Goal: Information Seeking & Learning: Learn about a topic

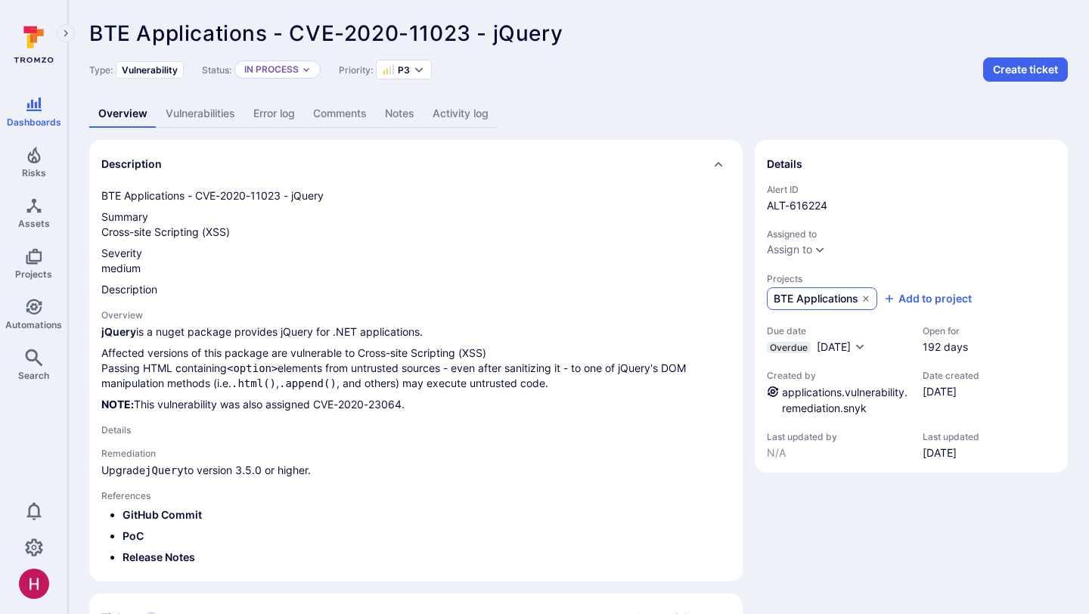
click at [795, 299] on span "BTE Applications" at bounding box center [815, 298] width 85 height 15
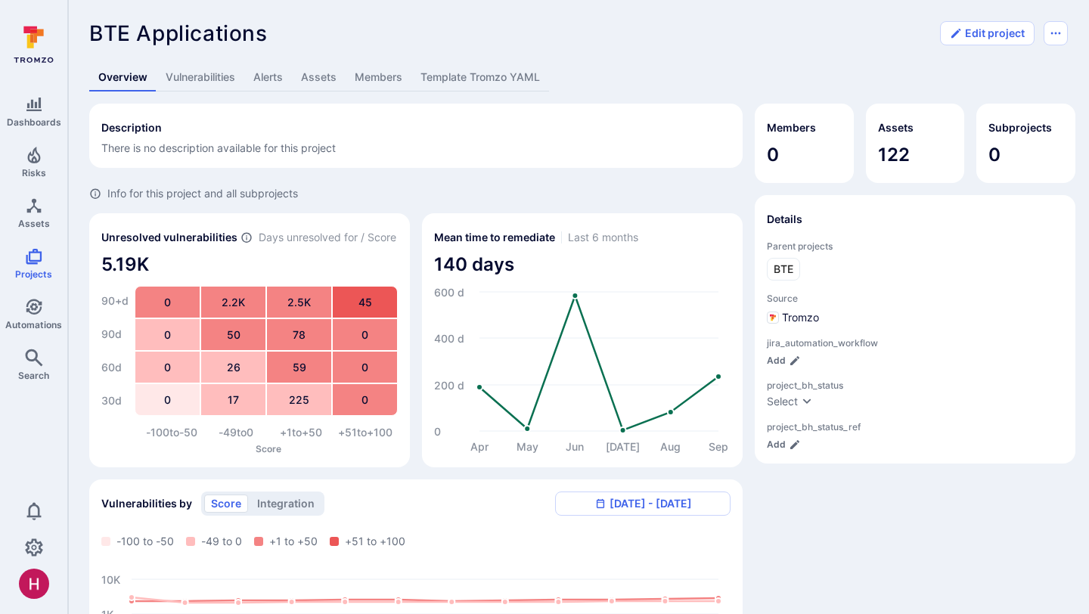
click at [483, 73] on link "Template Tromzo YAML" at bounding box center [480, 78] width 138 height 28
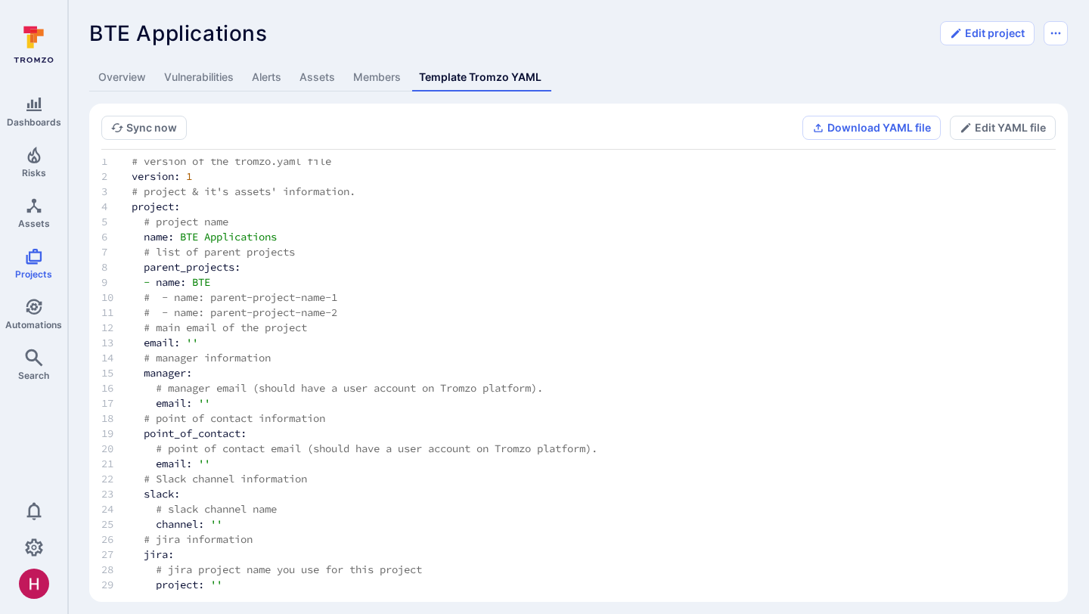
scroll to position [6, 0]
drag, startPoint x: 227, startPoint y: 281, endPoint x: 187, endPoint y: 277, distance: 40.3
click at [187, 277] on td "- name: BTE" at bounding box center [397, 281] width 556 height 15
click at [186, 277] on span "name:" at bounding box center [171, 281] width 30 height 14
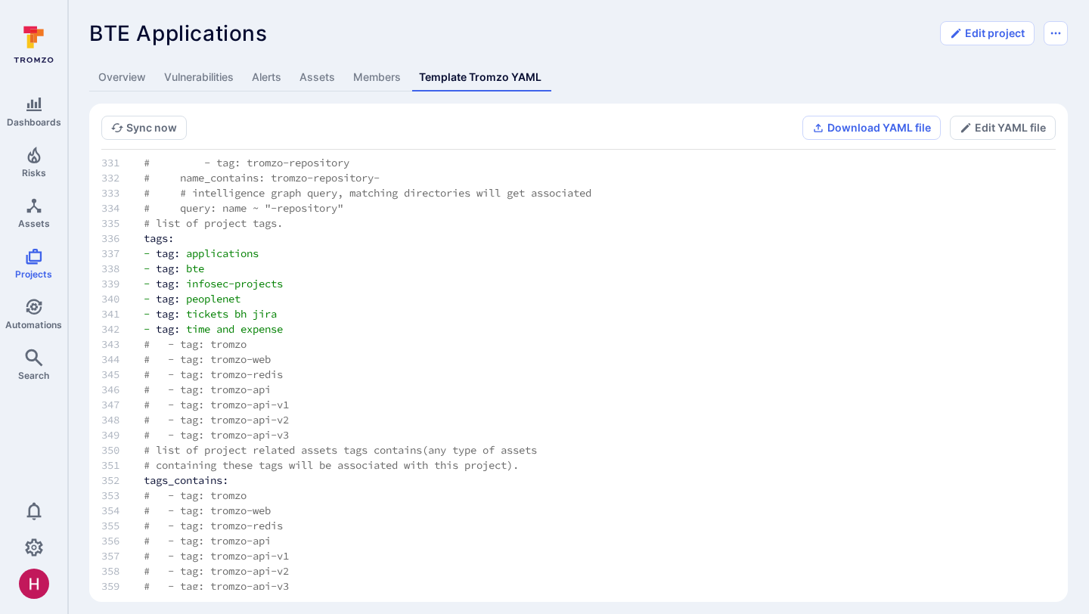
scroll to position [4992, 0]
click at [315, 76] on link "Assets" at bounding box center [317, 78] width 54 height 28
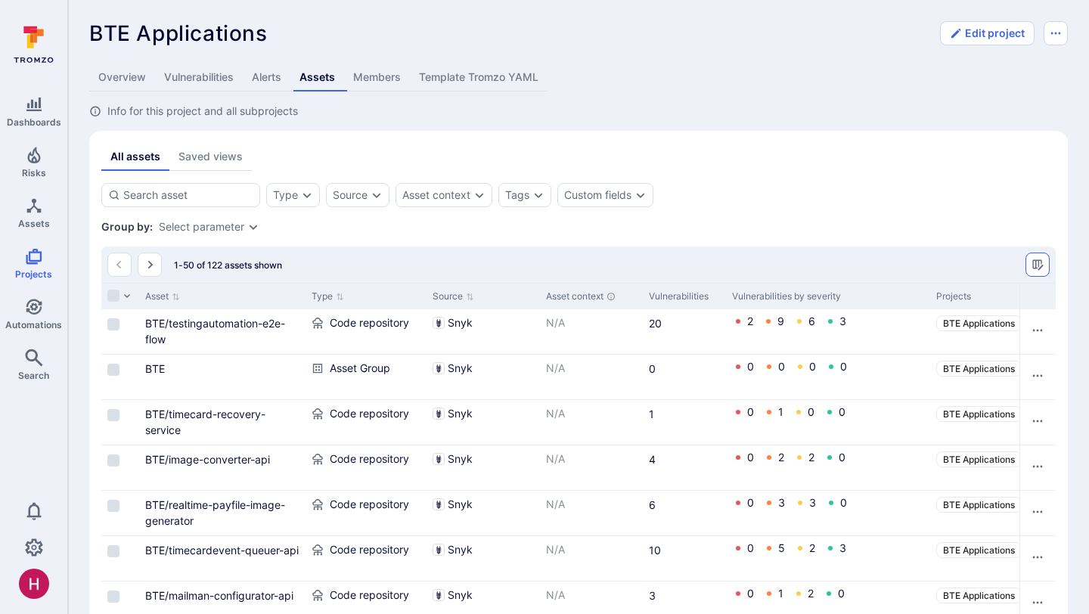
click at [1036, 264] on icon "Manage columns" at bounding box center [1037, 265] width 12 height 12
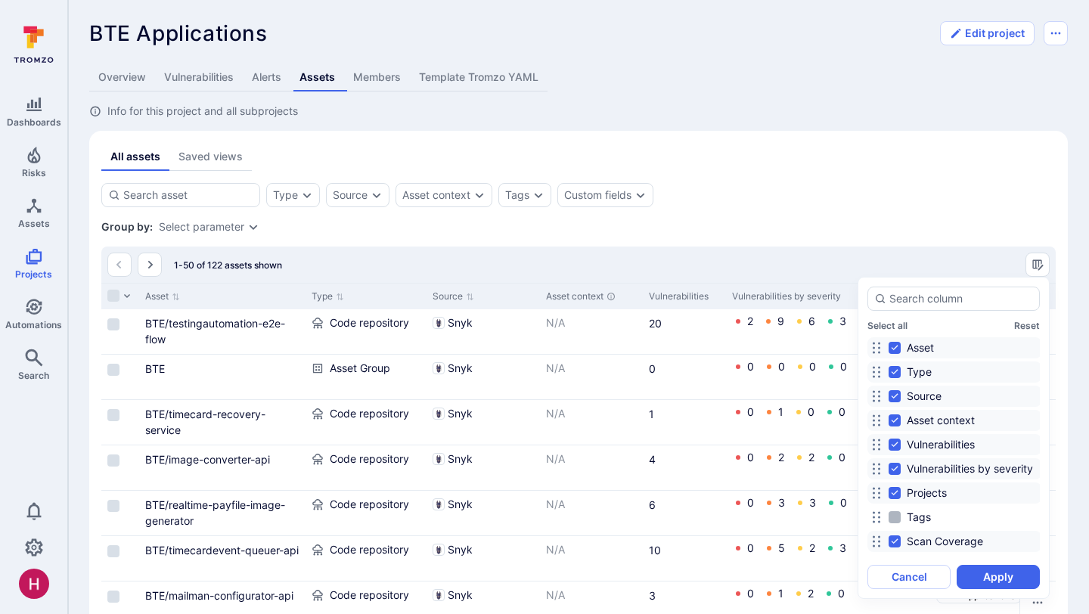
click at [897, 520] on input "Tags" at bounding box center [894, 517] width 12 height 12
checkbox input "true"
click at [989, 572] on button "Apply" at bounding box center [997, 577] width 83 height 24
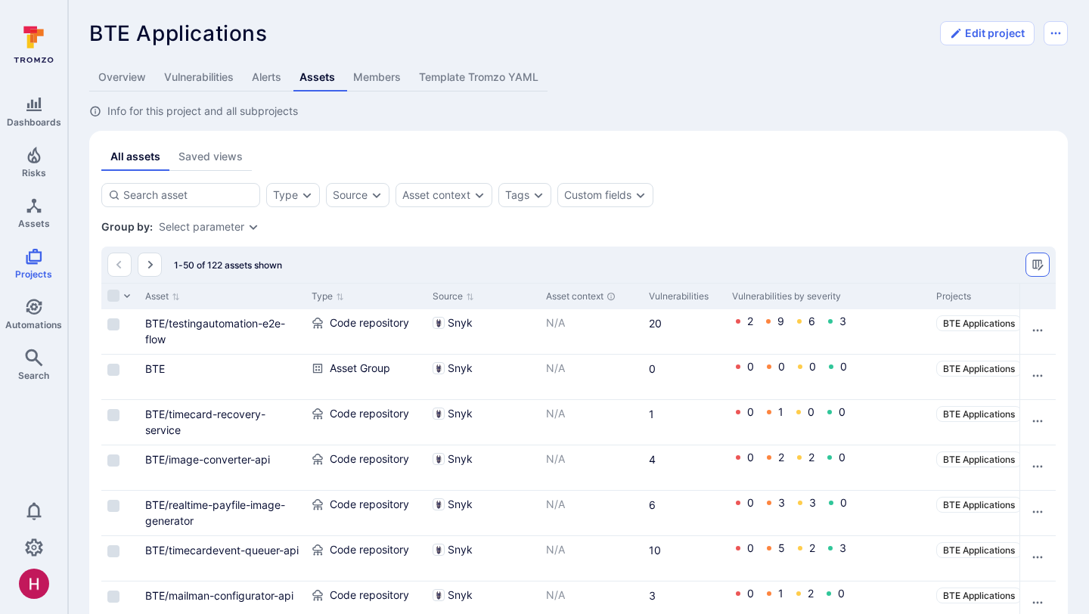
click at [1043, 266] on icon "Manage columns" at bounding box center [1037, 265] width 12 height 12
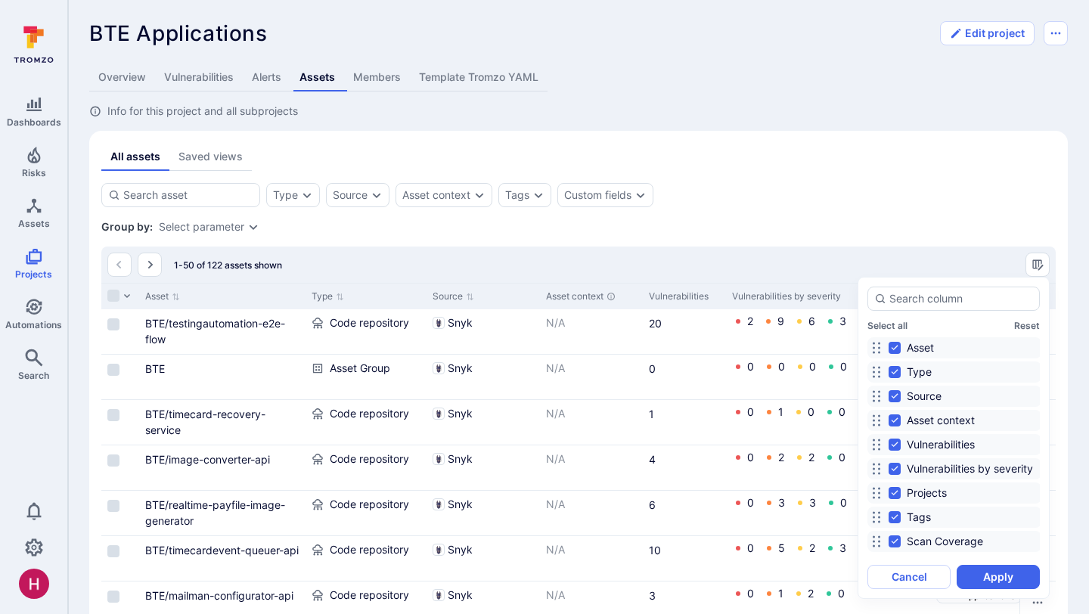
click at [897, 422] on input "Asset context" at bounding box center [894, 420] width 12 height 12
checkbox input "false"
drag, startPoint x: 882, startPoint y: 515, endPoint x: 885, endPoint y: 399, distance: 115.7
click at [885, 398] on div "Asset Type Source Asset context Vulnerabilities Vulnerabilities by severity Pro…" at bounding box center [953, 445] width 172 height 222
drag, startPoint x: 878, startPoint y: 518, endPoint x: 898, endPoint y: 423, distance: 97.4
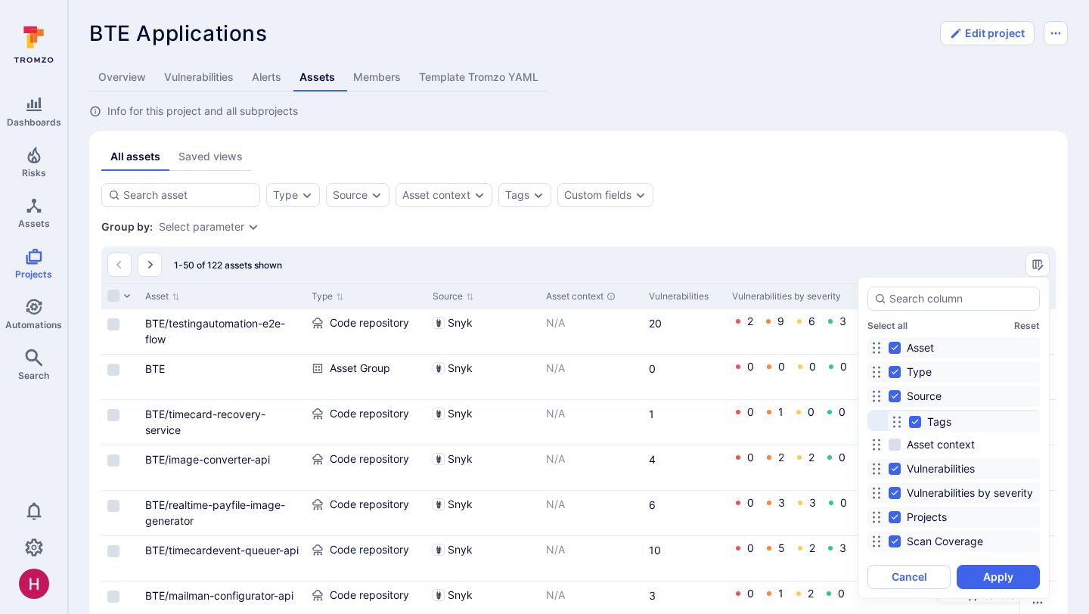
click at [898, 423] on icon at bounding box center [897, 422] width 12 height 12
click at [989, 575] on button "Apply" at bounding box center [997, 577] width 83 height 24
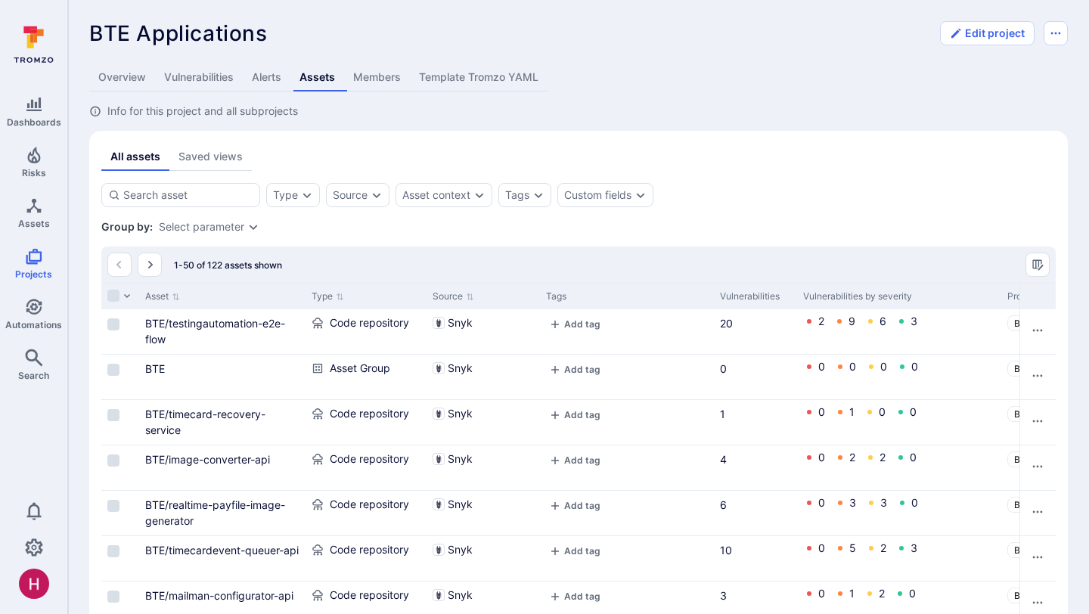
click at [682, 280] on div "1-50 of 122 assets shown" at bounding box center [578, 264] width 954 height 36
click at [491, 90] on link "Template Tromzo YAML" at bounding box center [479, 78] width 138 height 28
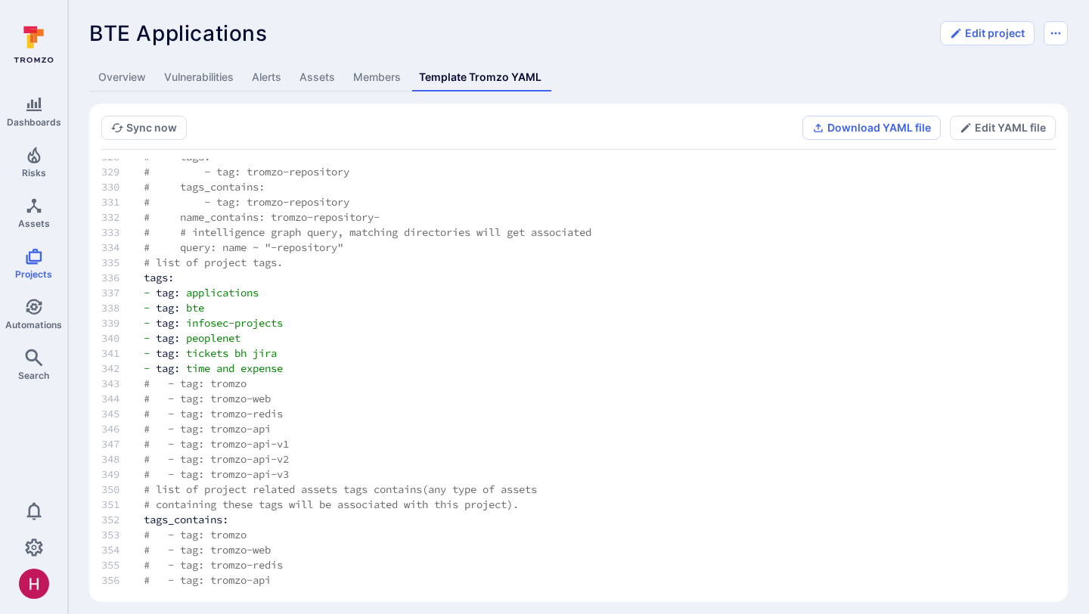
scroll to position [4863, 0]
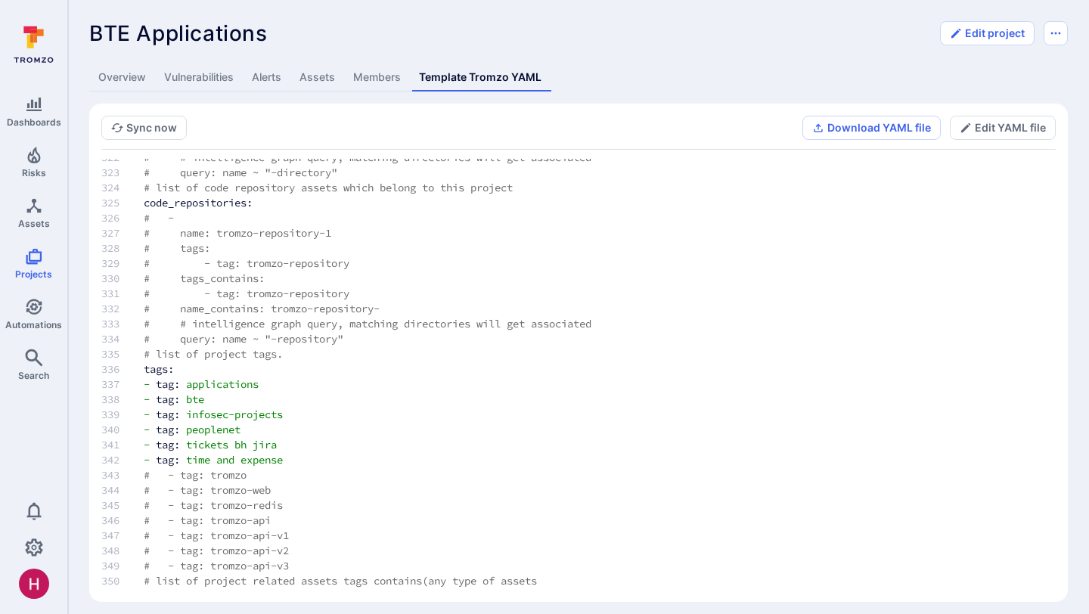
click at [628, 395] on td "- tag: bte" at bounding box center [397, 399] width 556 height 15
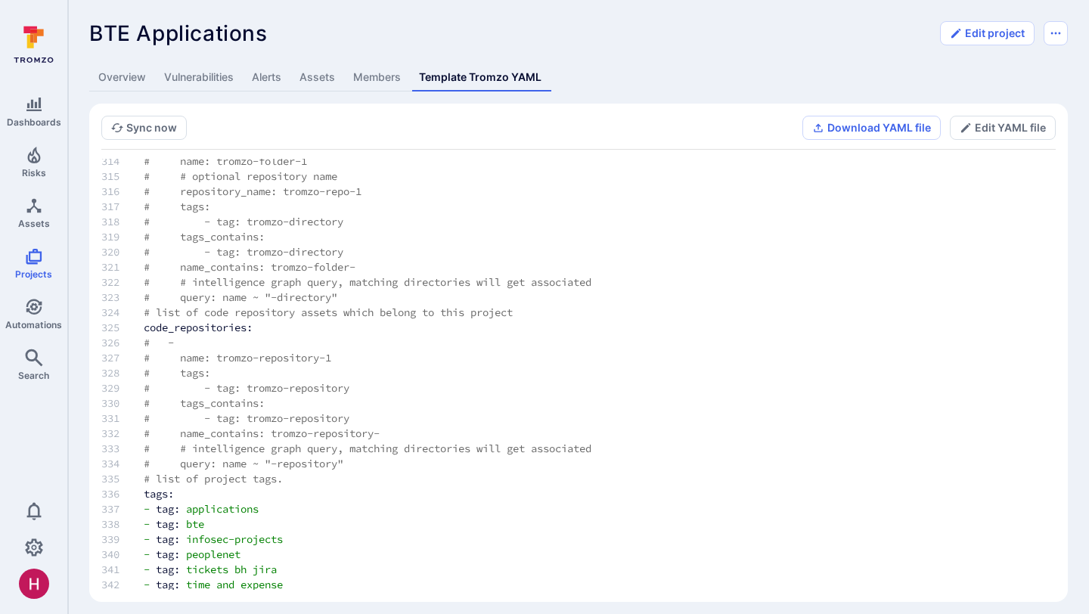
scroll to position [4744, 0]
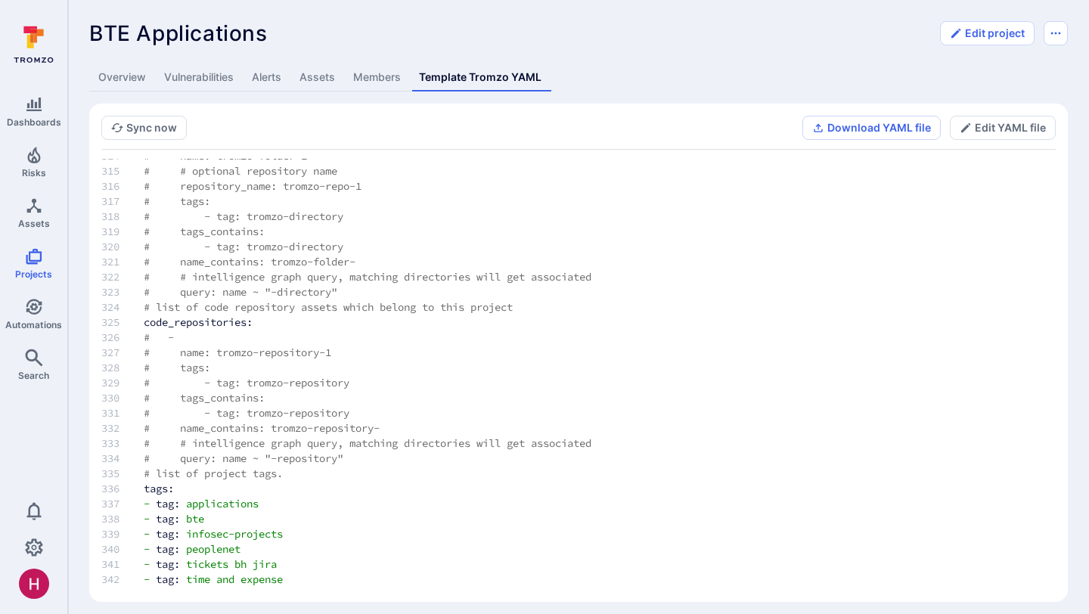
click at [218, 76] on link "Vulnerabilities" at bounding box center [199, 78] width 88 height 28
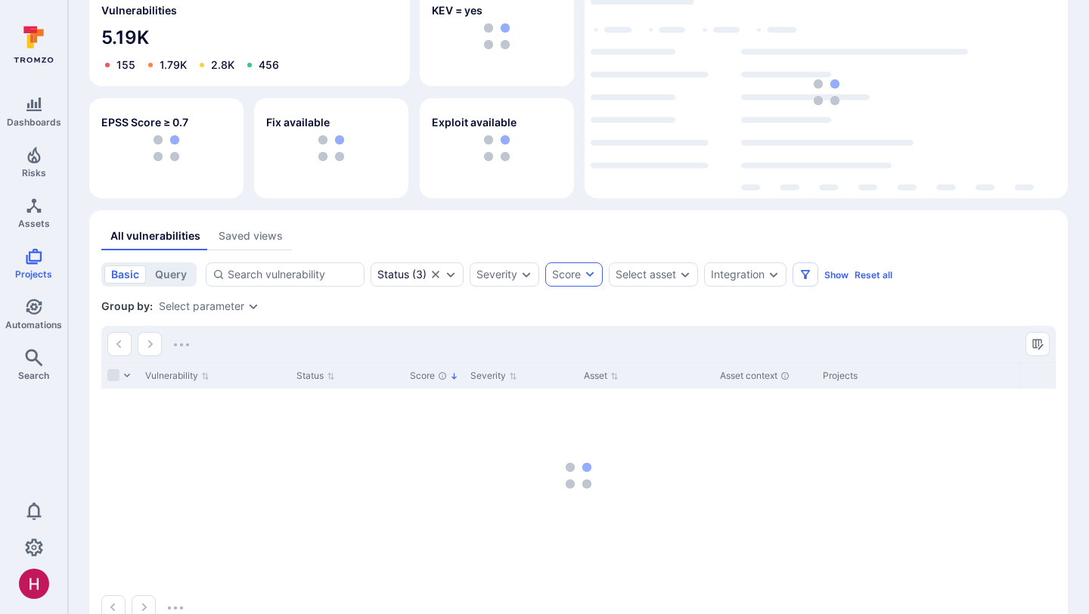
scroll to position [183, 0]
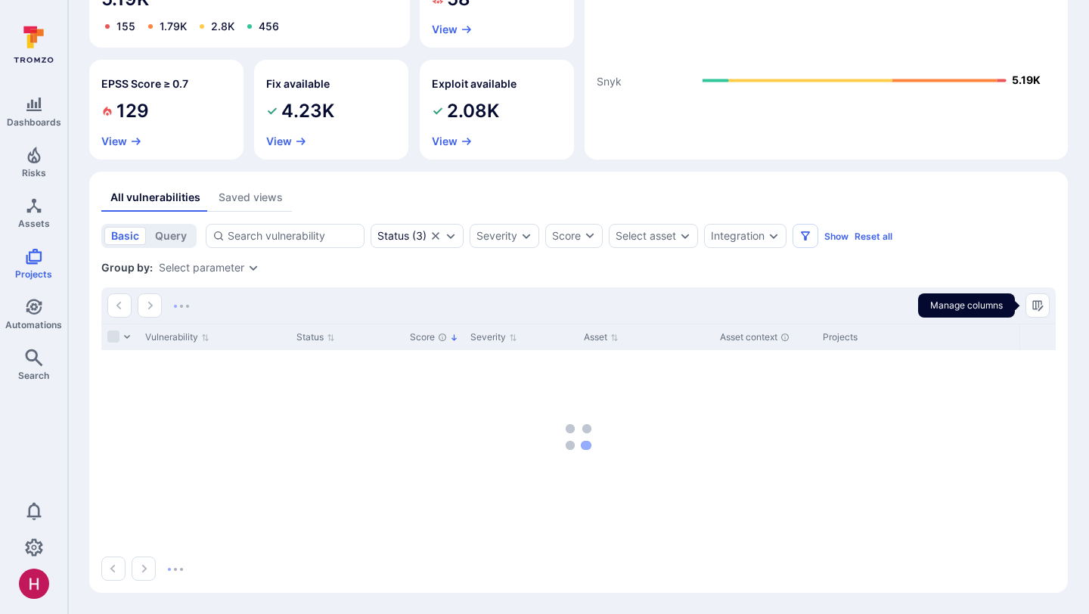
click at [1038, 308] on icon "Manage columns" at bounding box center [1037, 305] width 11 height 11
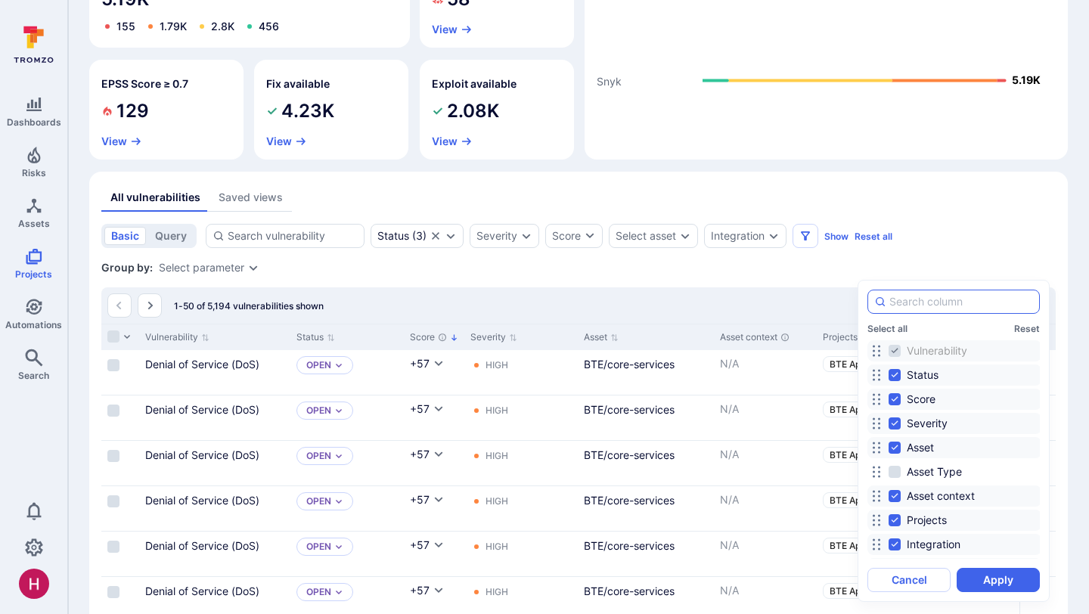
click at [970, 300] on input at bounding box center [961, 301] width 144 height 15
click at [970, 301] on input "ta" at bounding box center [961, 301] width 144 height 15
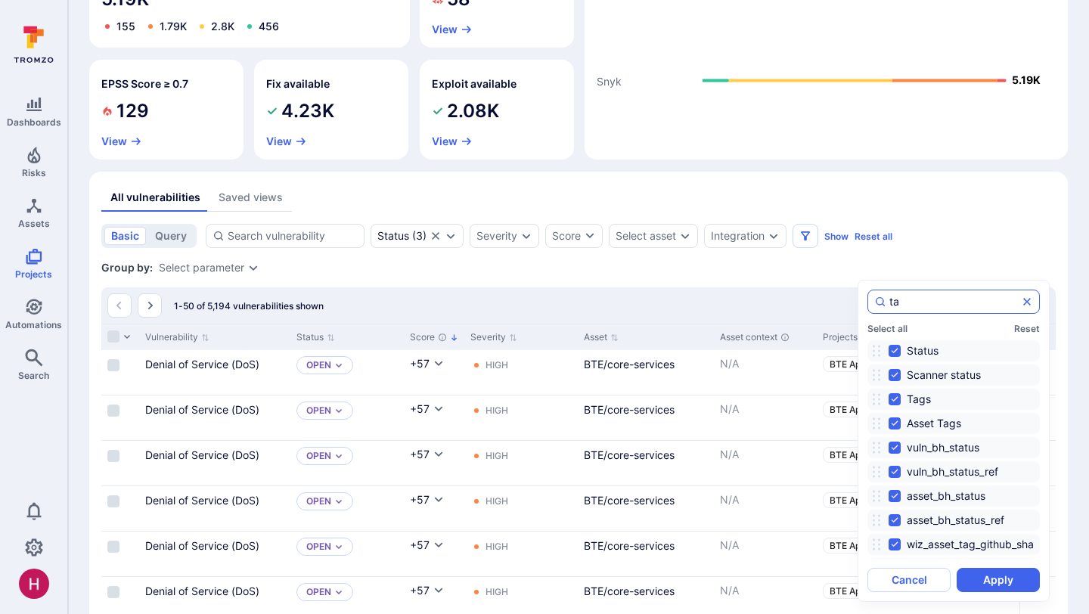
type input "tag"
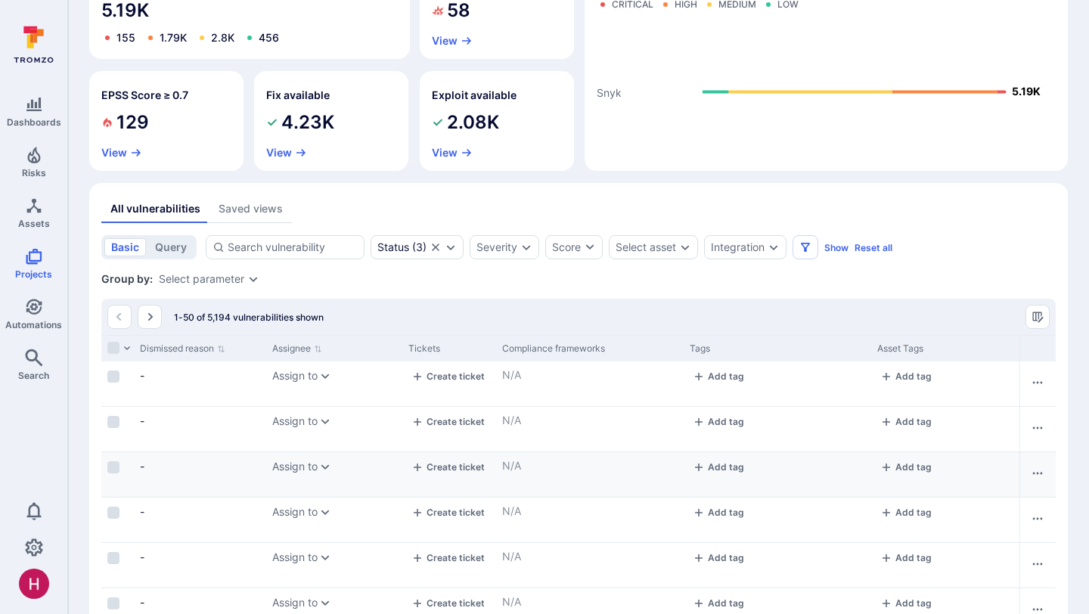
scroll to position [0, 0]
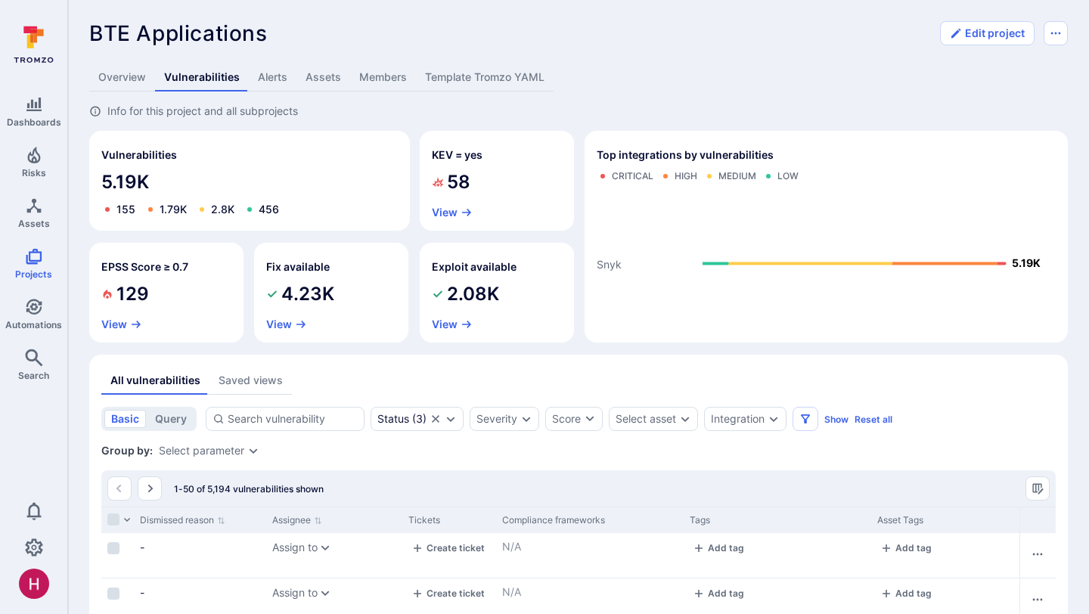
click at [135, 75] on link "Overview" at bounding box center [122, 78] width 66 height 28
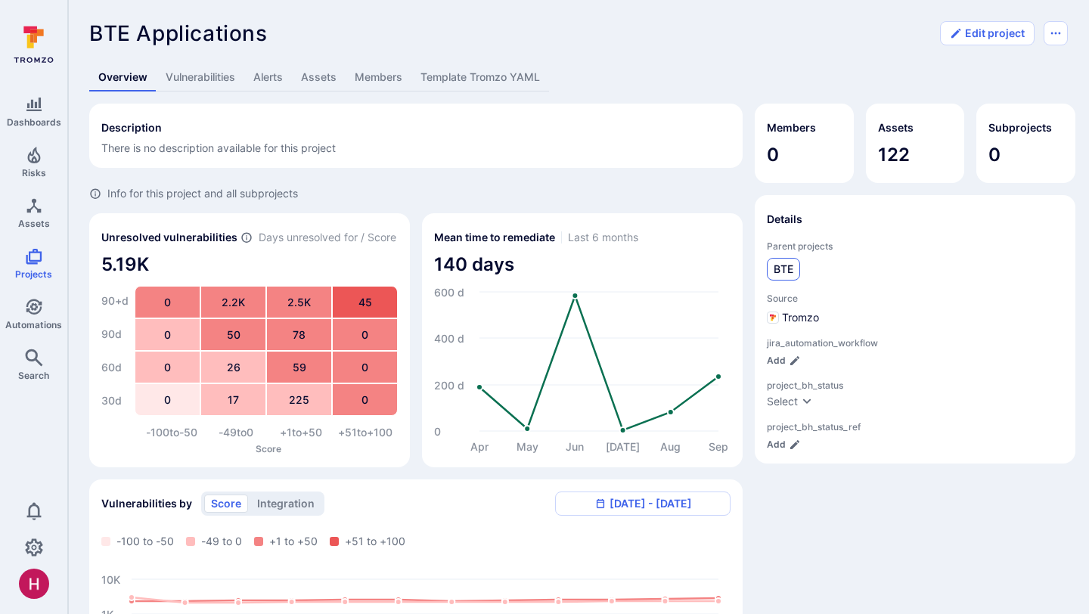
click at [791, 268] on span "BTE" at bounding box center [783, 269] width 20 height 15
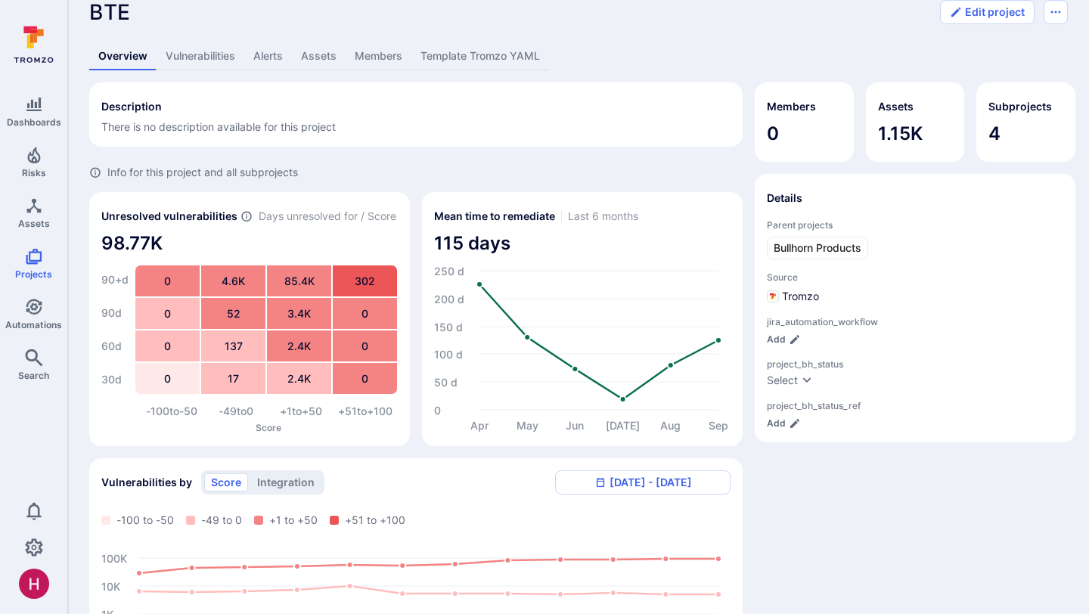
scroll to position [27, 0]
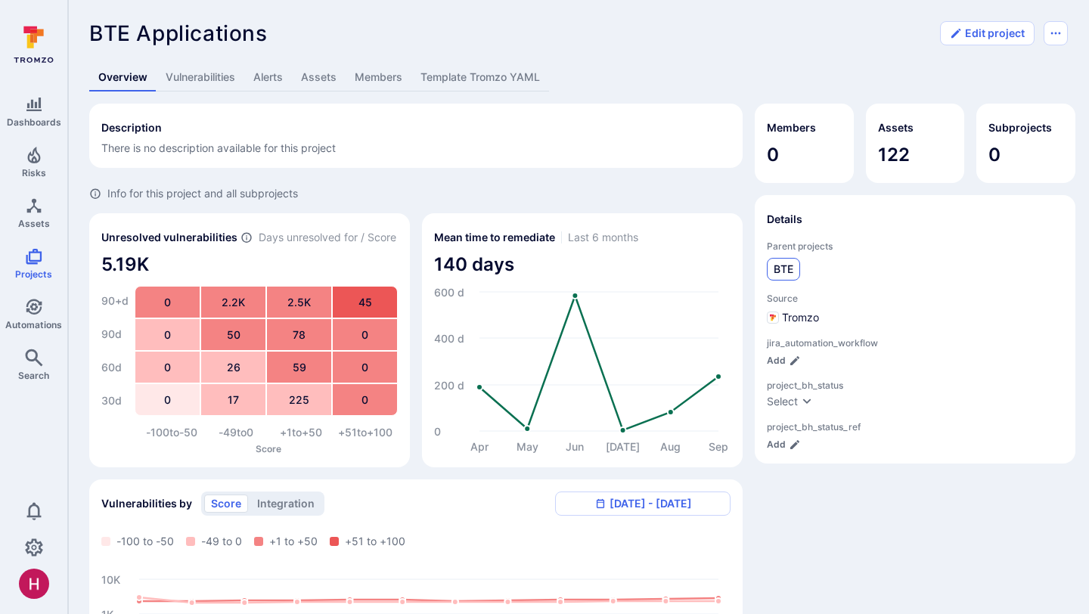
click at [781, 267] on span "BTE" at bounding box center [783, 269] width 20 height 15
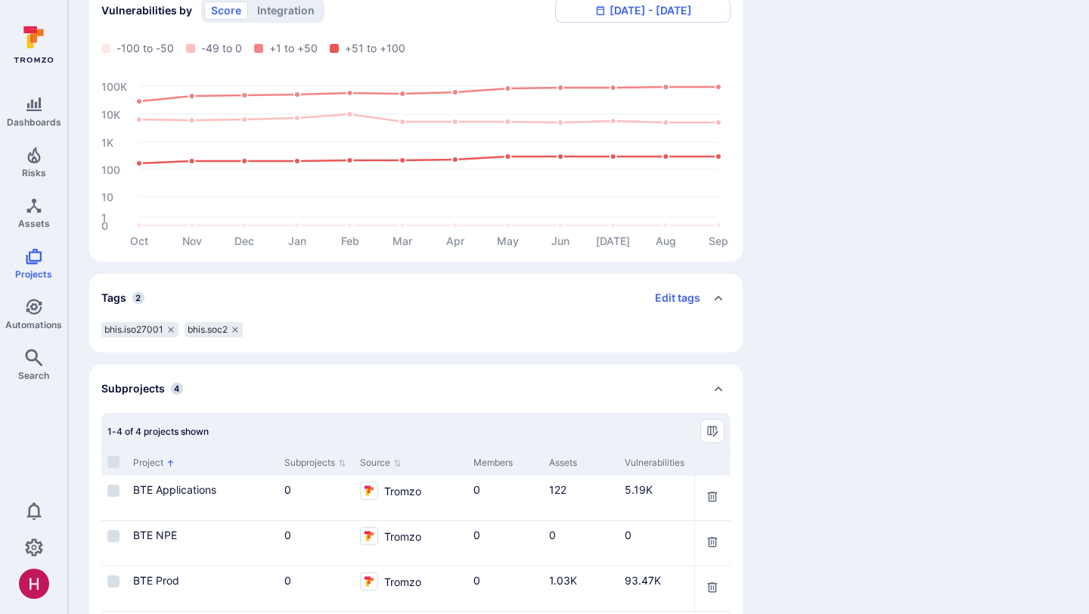
scroll to position [572, 0]
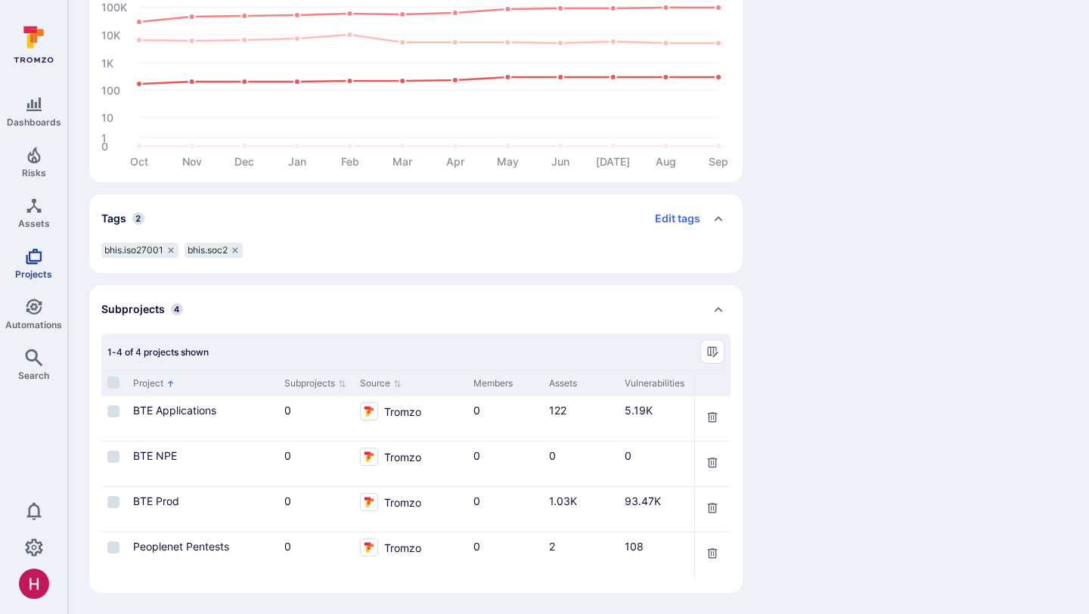
click at [41, 264] on link "Projects" at bounding box center [33, 263] width 67 height 45
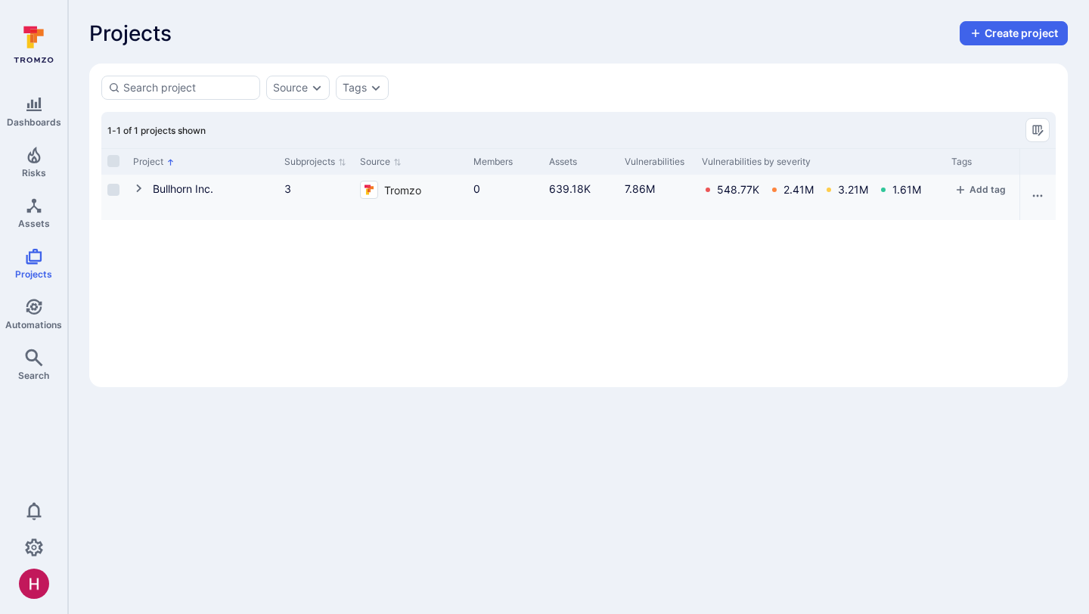
click at [138, 188] on icon "Cell for Project" at bounding box center [138, 188] width 5 height 8
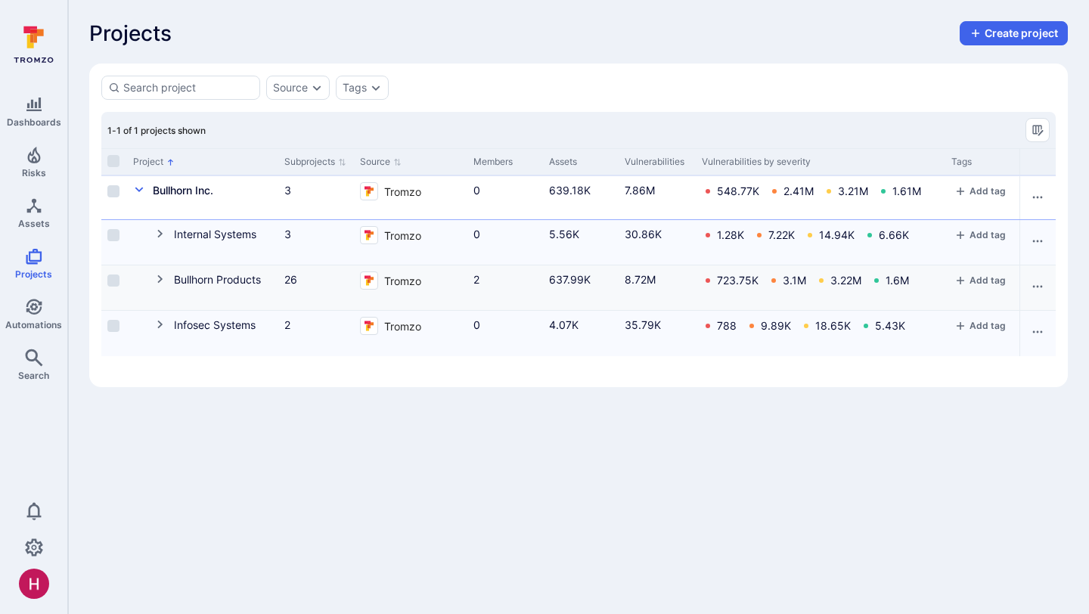
click at [163, 280] on icon "Cell for Project" at bounding box center [160, 279] width 12 height 12
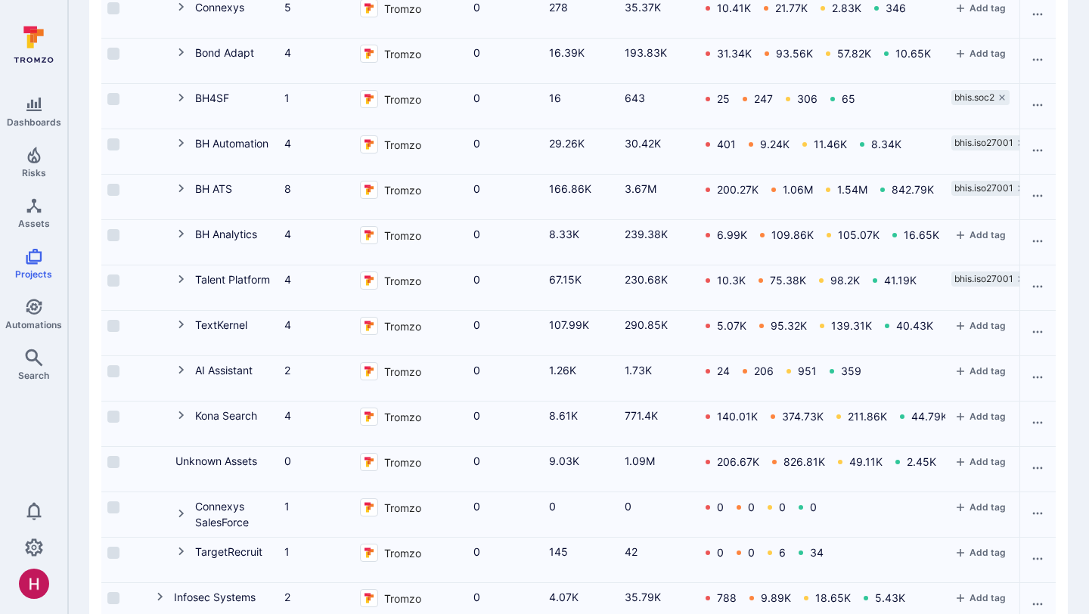
scroll to position [907, 0]
click at [181, 279] on icon "Cell for Project" at bounding box center [180, 280] width 5 height 8
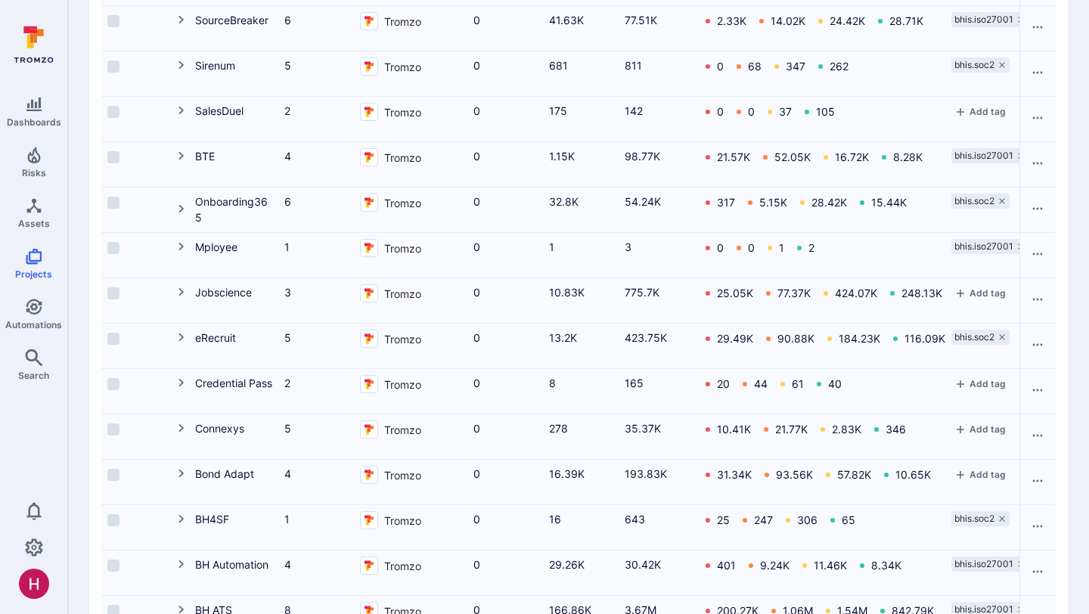
scroll to position [482, 0]
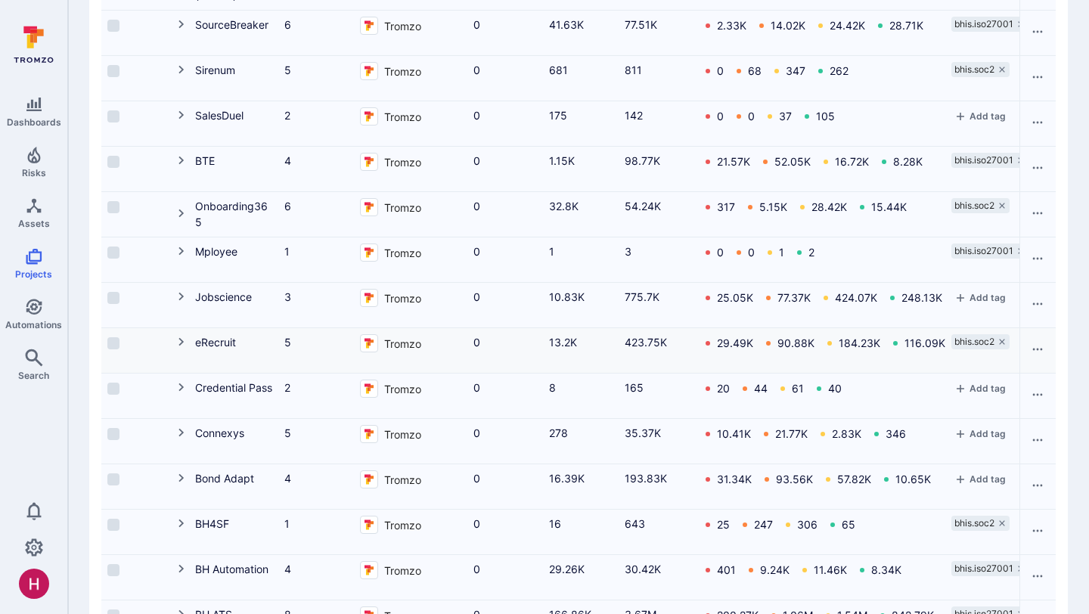
click at [181, 340] on icon "Cell for Project" at bounding box center [180, 342] width 5 height 8
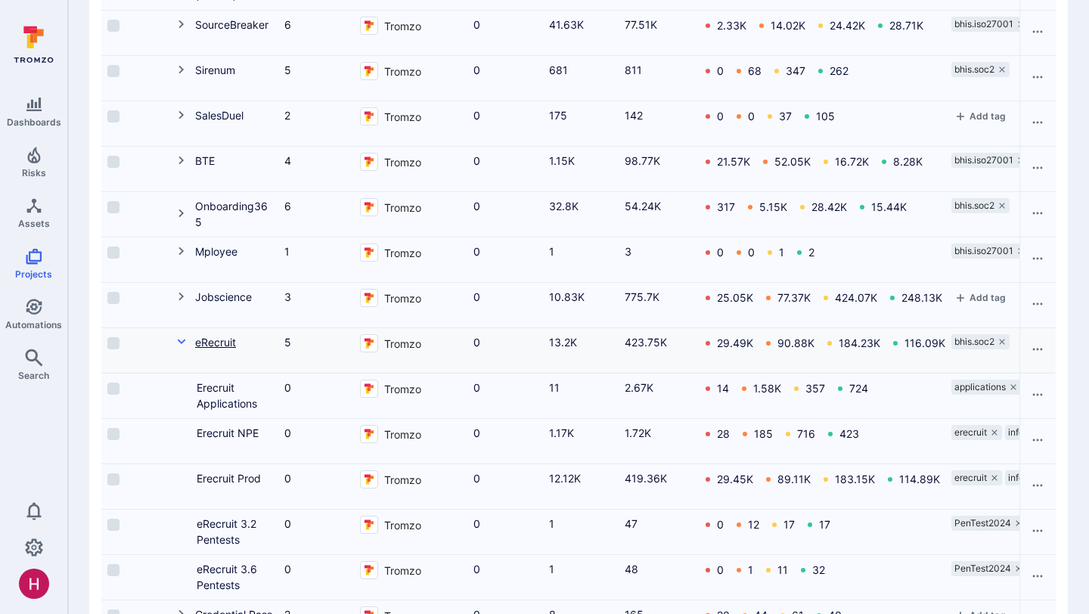
click at [227, 343] on link "eRecruit" at bounding box center [215, 342] width 41 height 13
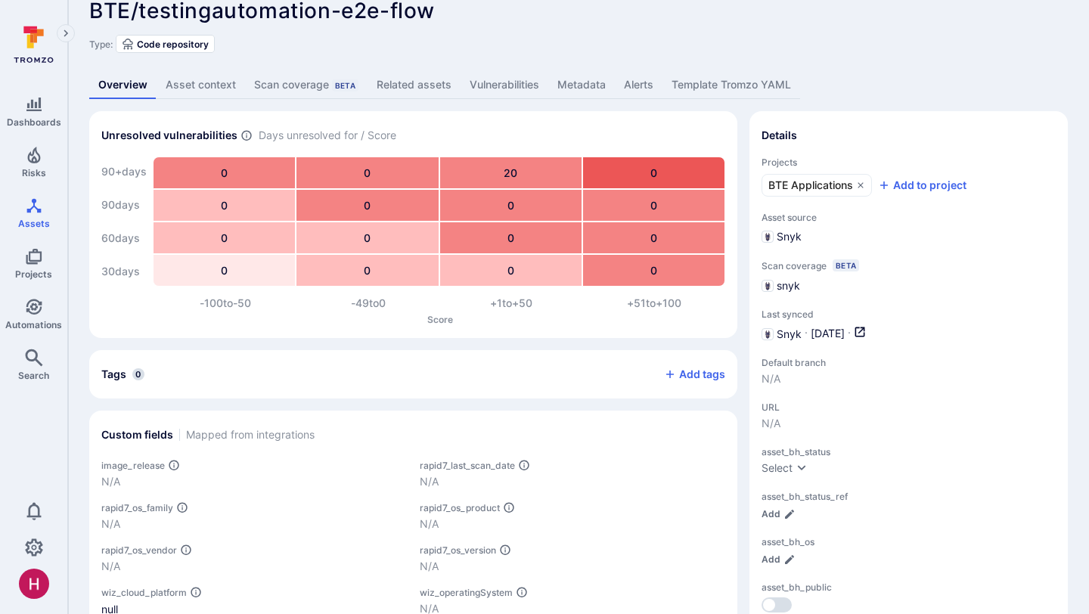
scroll to position [105, 0]
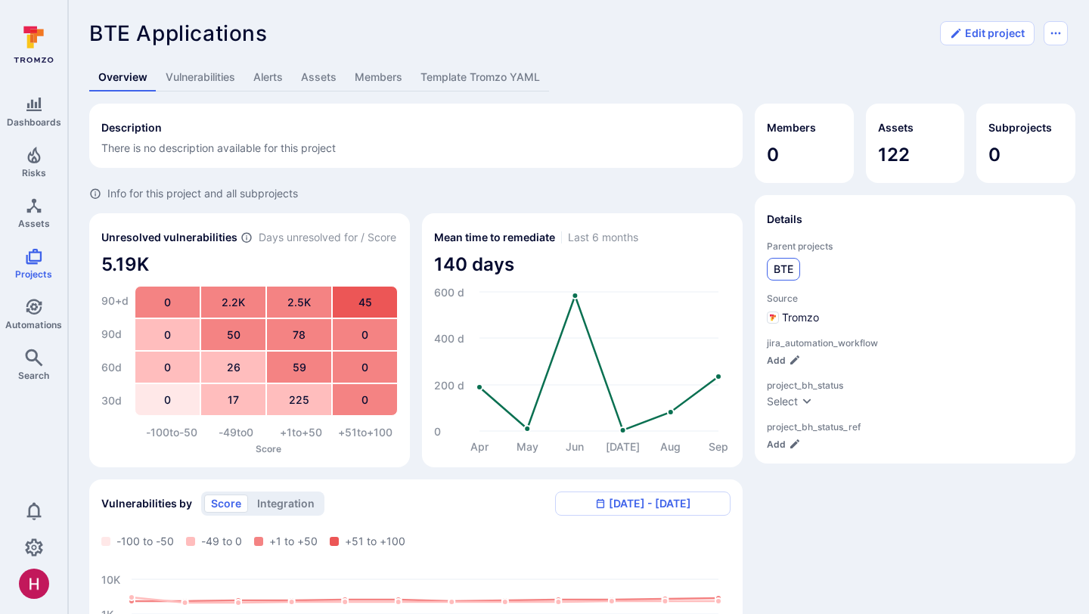
click at [793, 267] on span "BTE" at bounding box center [783, 269] width 20 height 15
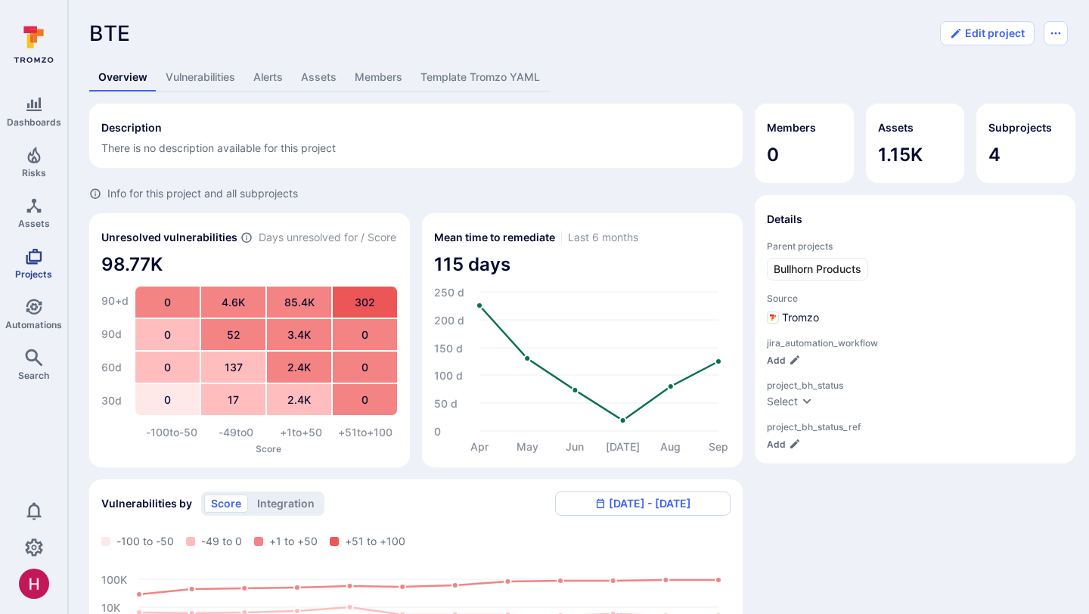
click at [45, 253] on link "Projects" at bounding box center [33, 263] width 67 height 45
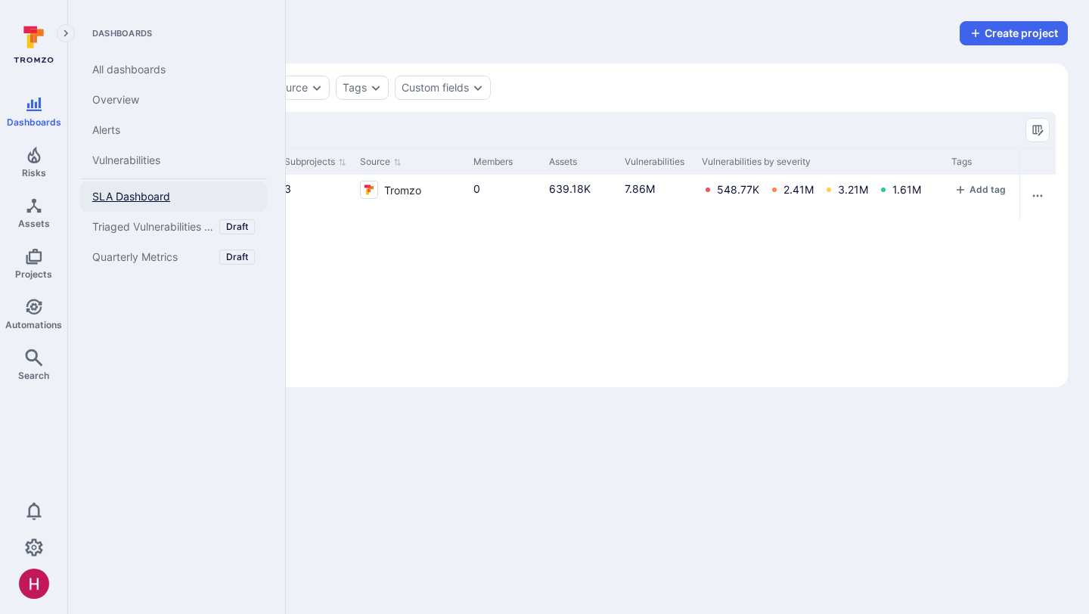
click at [110, 196] on span "SLA Dashboard" at bounding box center [131, 197] width 78 height 14
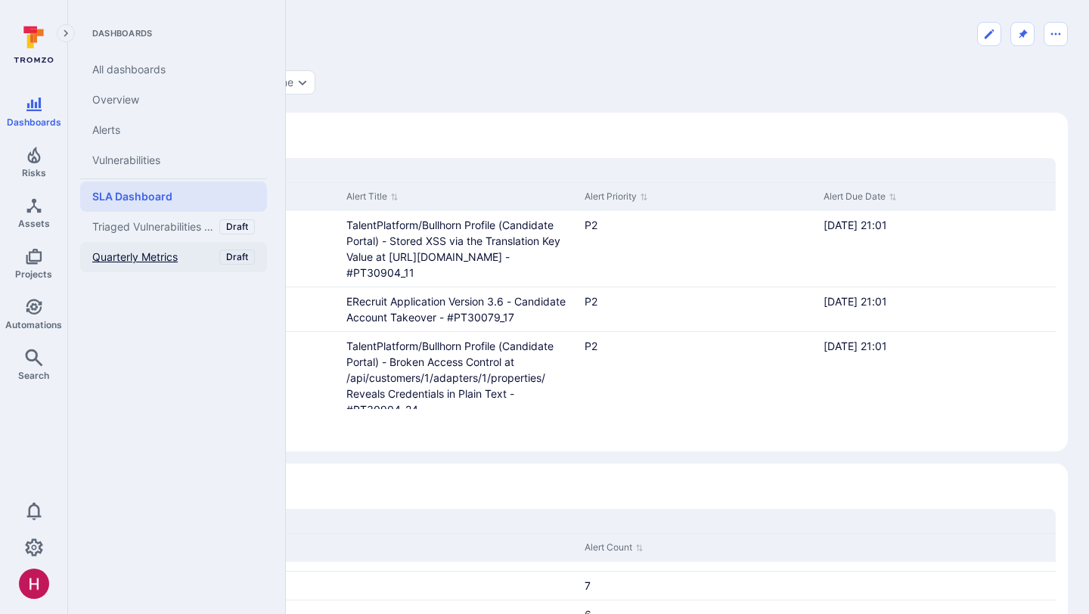
click at [147, 253] on span "Quarterly Metrics" at bounding box center [134, 257] width 85 height 14
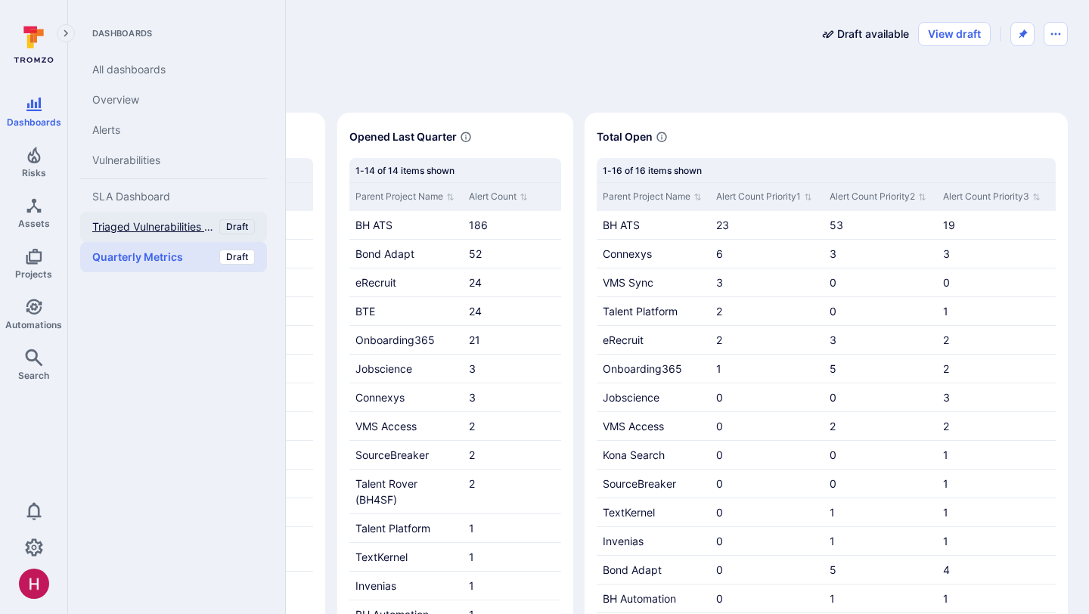
click at [151, 224] on span "Triaged Vulnerabilities with Jira Tickets" at bounding box center [154, 227] width 124 height 14
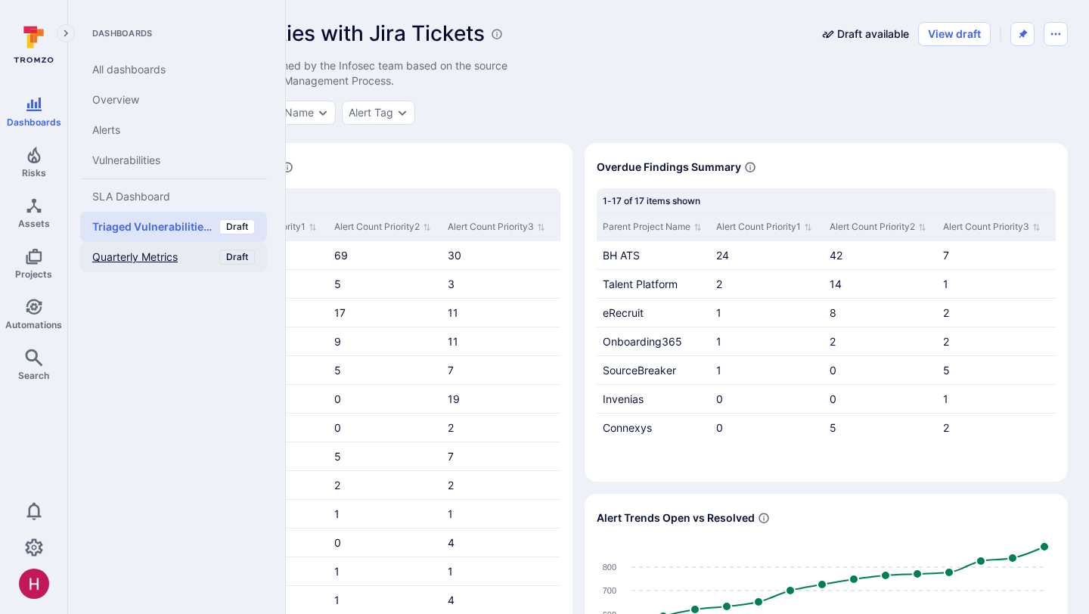
click at [132, 265] on link "Quarterly Metrics Draft" at bounding box center [173, 257] width 187 height 30
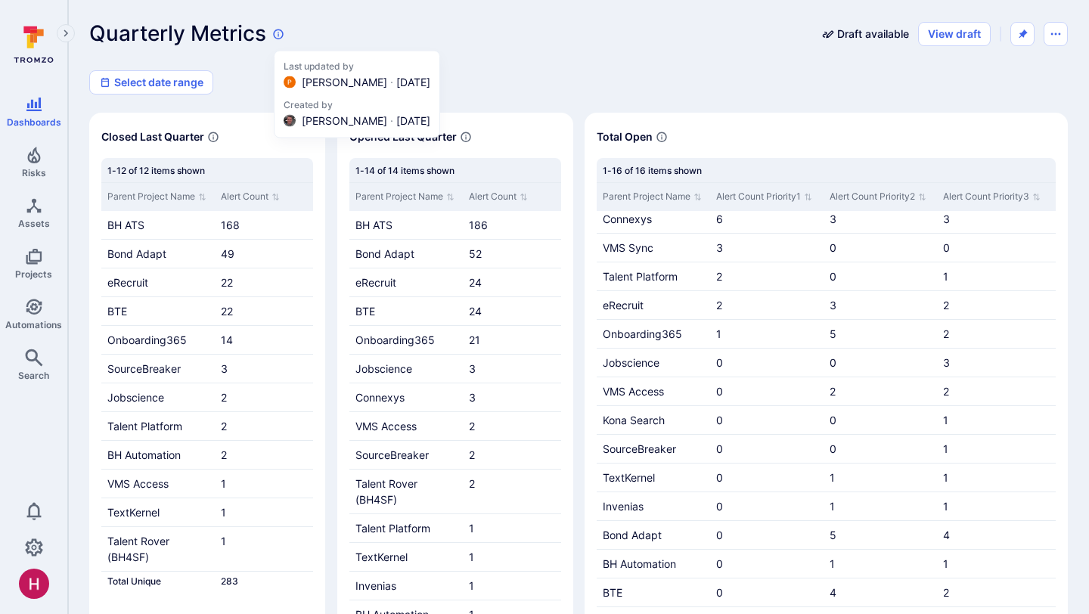
click at [277, 33] on icon at bounding box center [278, 34] width 12 height 12
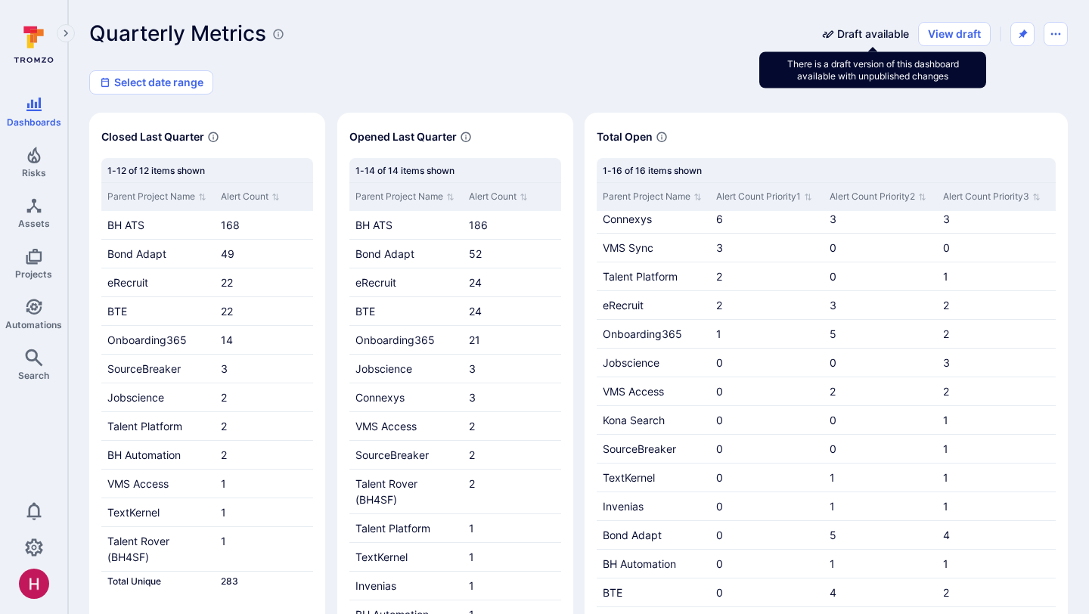
click at [869, 33] on span "Draft available" at bounding box center [873, 33] width 72 height 15
